Goal: Navigation & Orientation: Find specific page/section

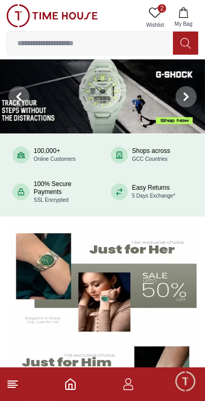
click at [18, 378] on icon at bounding box center [12, 384] width 13 height 13
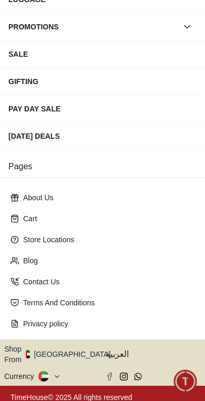
scroll to position [190, 0]
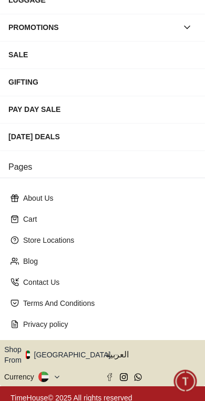
click at [71, 349] on button "Shop From [GEOGRAPHIC_DATA]" at bounding box center [61, 354] width 114 height 21
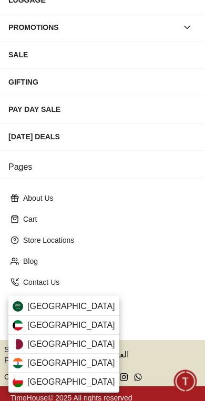
click at [67, 339] on div "[GEOGRAPHIC_DATA]" at bounding box center [63, 344] width 111 height 19
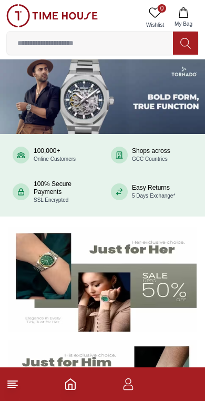
click at [18, 386] on icon at bounding box center [12, 384] width 13 height 13
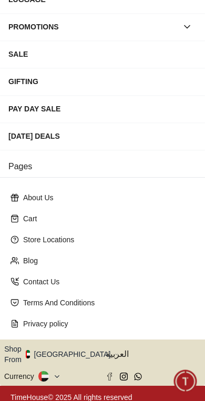
scroll to position [190, 0]
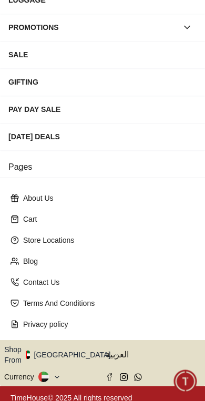
click at [49, 372] on button at bounding box center [49, 377] width 23 height 11
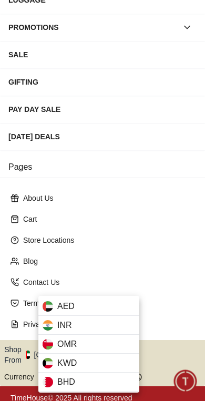
click at [155, 236] on div at bounding box center [102, 200] width 205 height 401
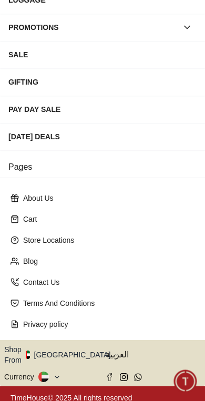
click at [73, 350] on button "Shop From [GEOGRAPHIC_DATA]" at bounding box center [61, 354] width 114 height 21
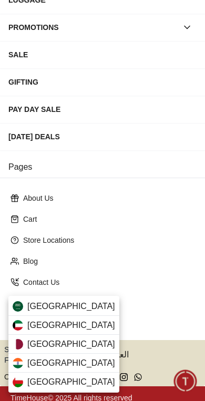
click at [75, 344] on div "[GEOGRAPHIC_DATA]" at bounding box center [63, 344] width 111 height 19
